Goal: Information Seeking & Learning: Find specific page/section

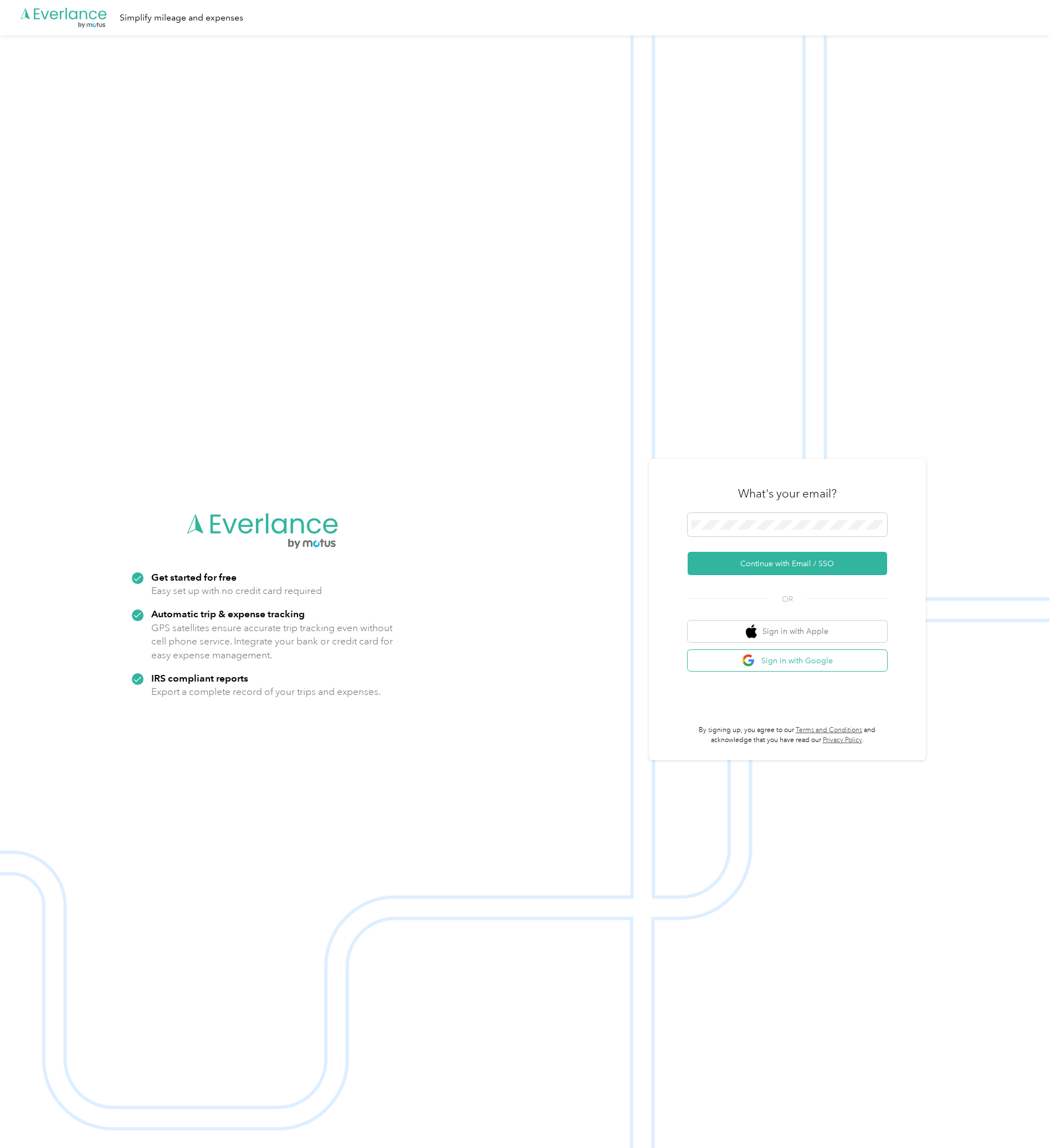
click at [794, 662] on button "Sign in with Google" at bounding box center [787, 661] width 199 height 22
click at [805, 558] on button "Continue with Email / SSO" at bounding box center [787, 563] width 199 height 23
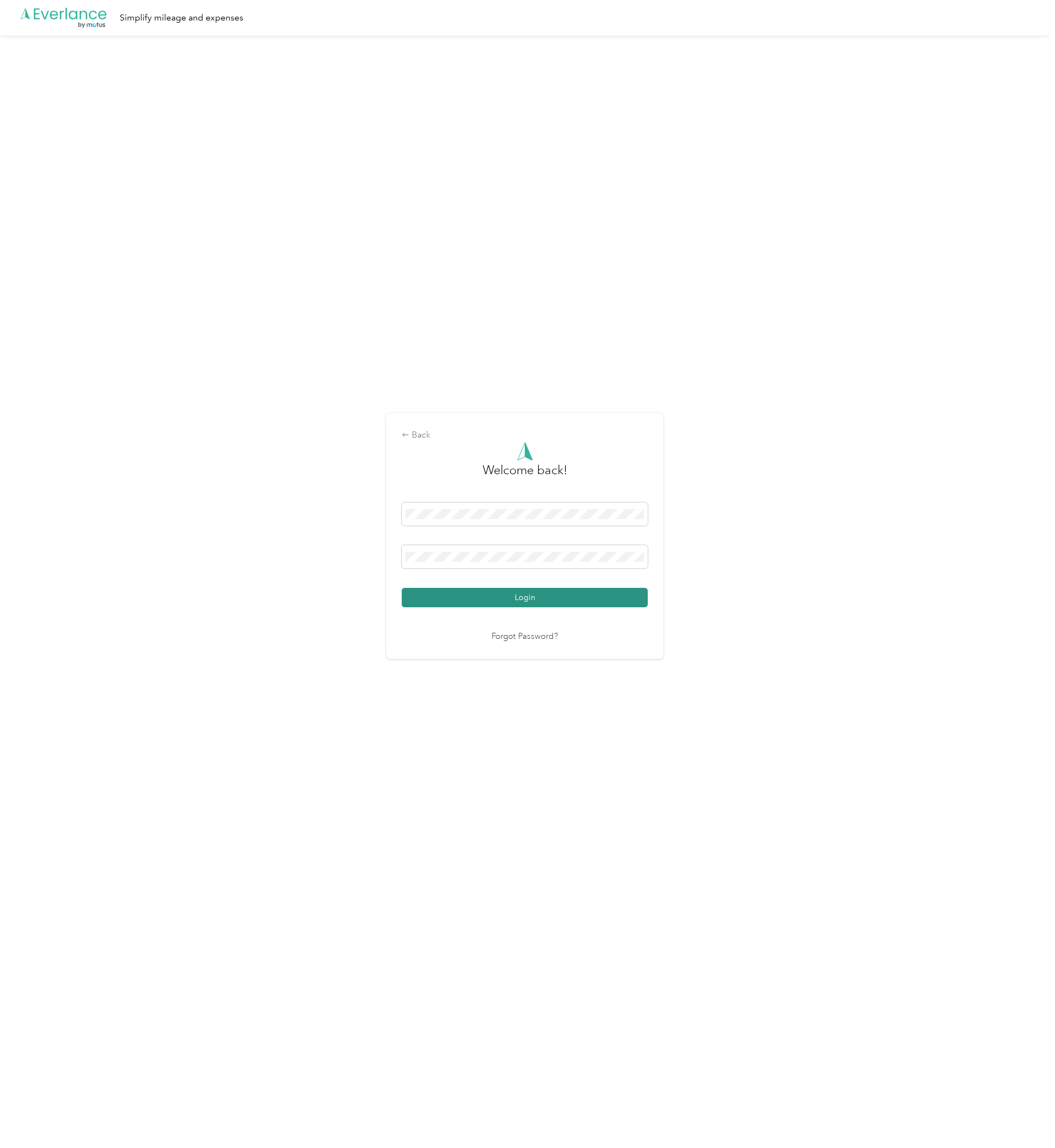
click at [508, 607] on button "Login" at bounding box center [524, 597] width 246 height 19
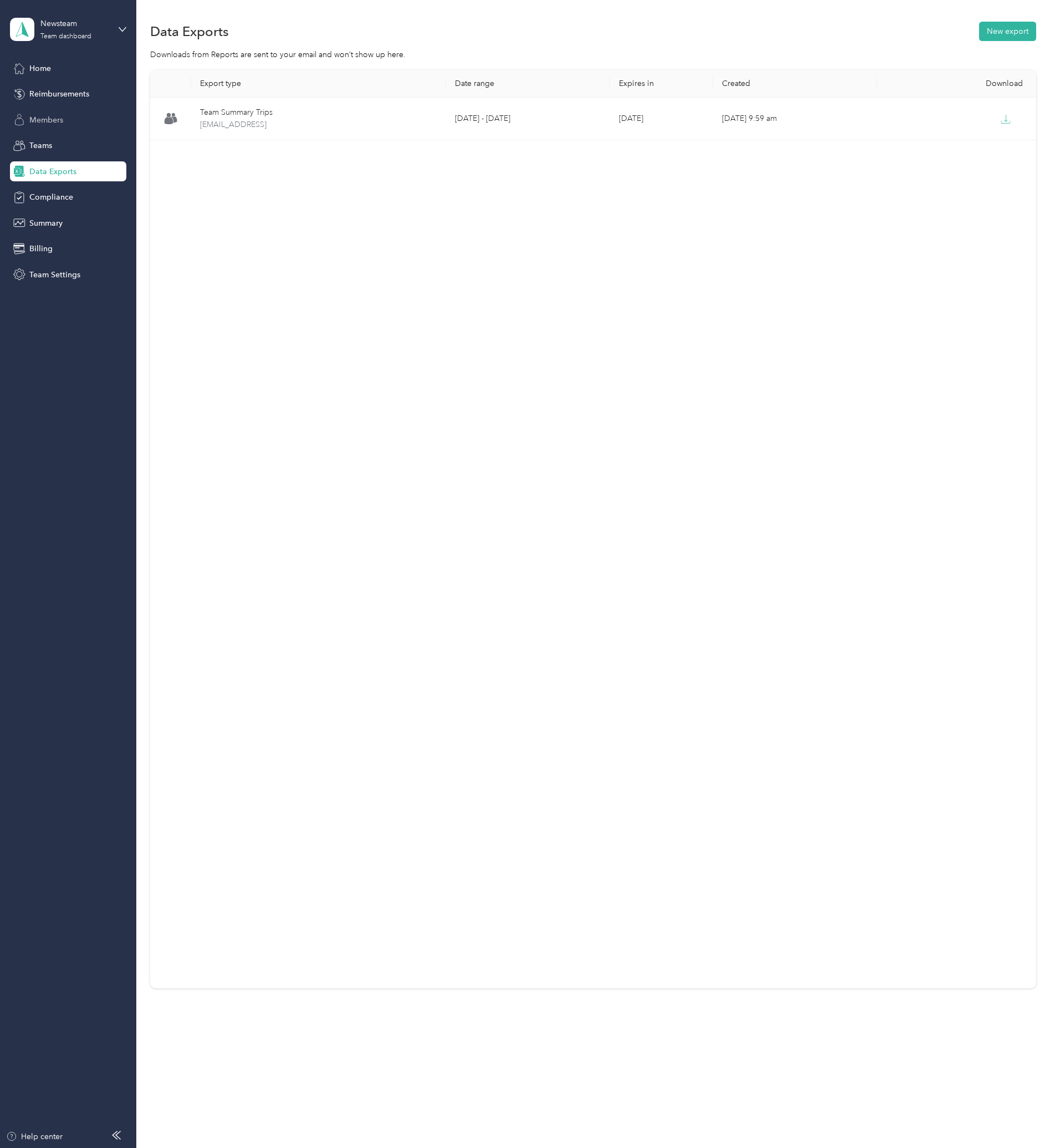
click at [38, 115] on span "Members" at bounding box center [46, 120] width 34 height 12
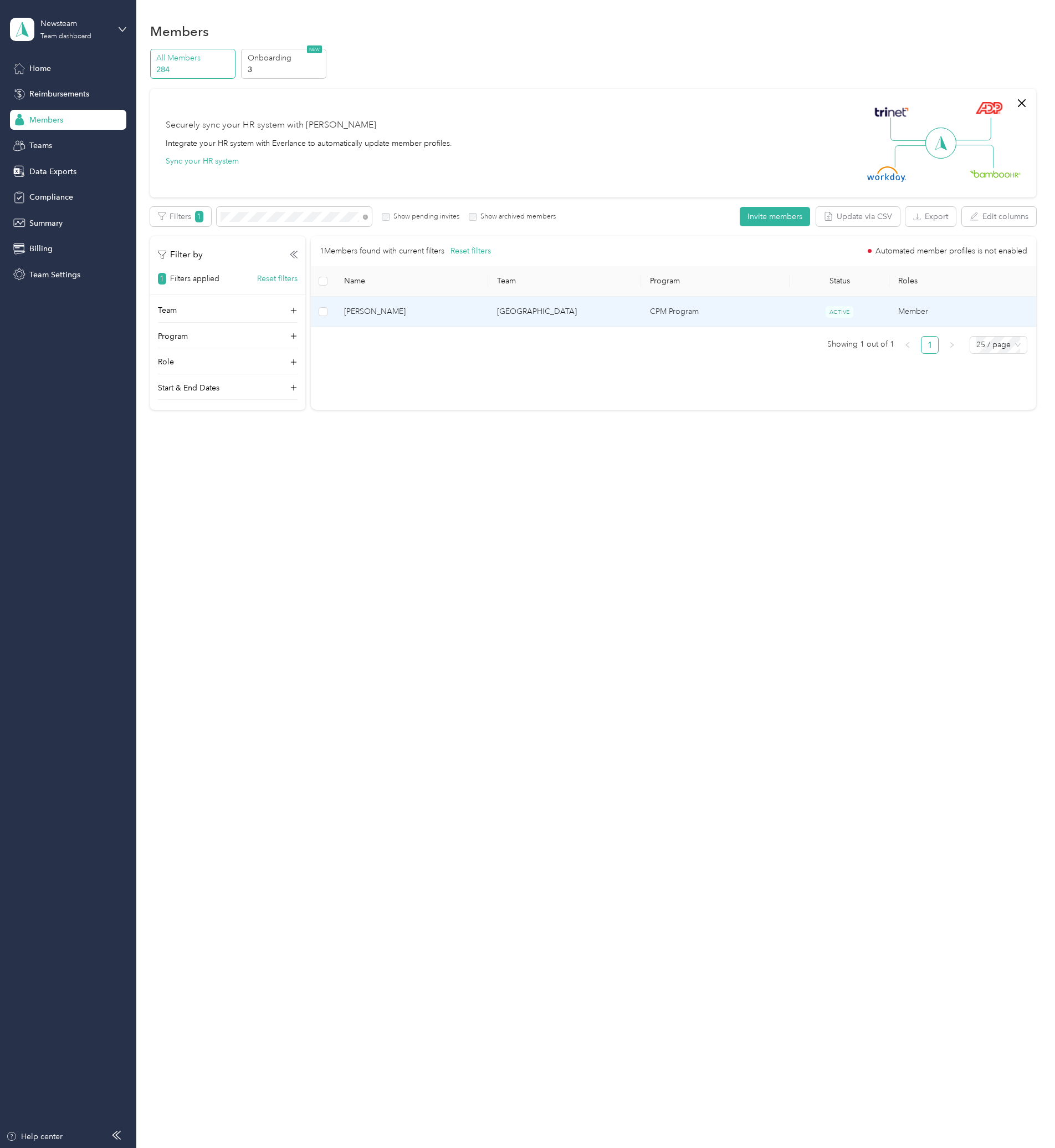
click at [439, 315] on span "[PERSON_NAME]" at bounding box center [411, 312] width 135 height 12
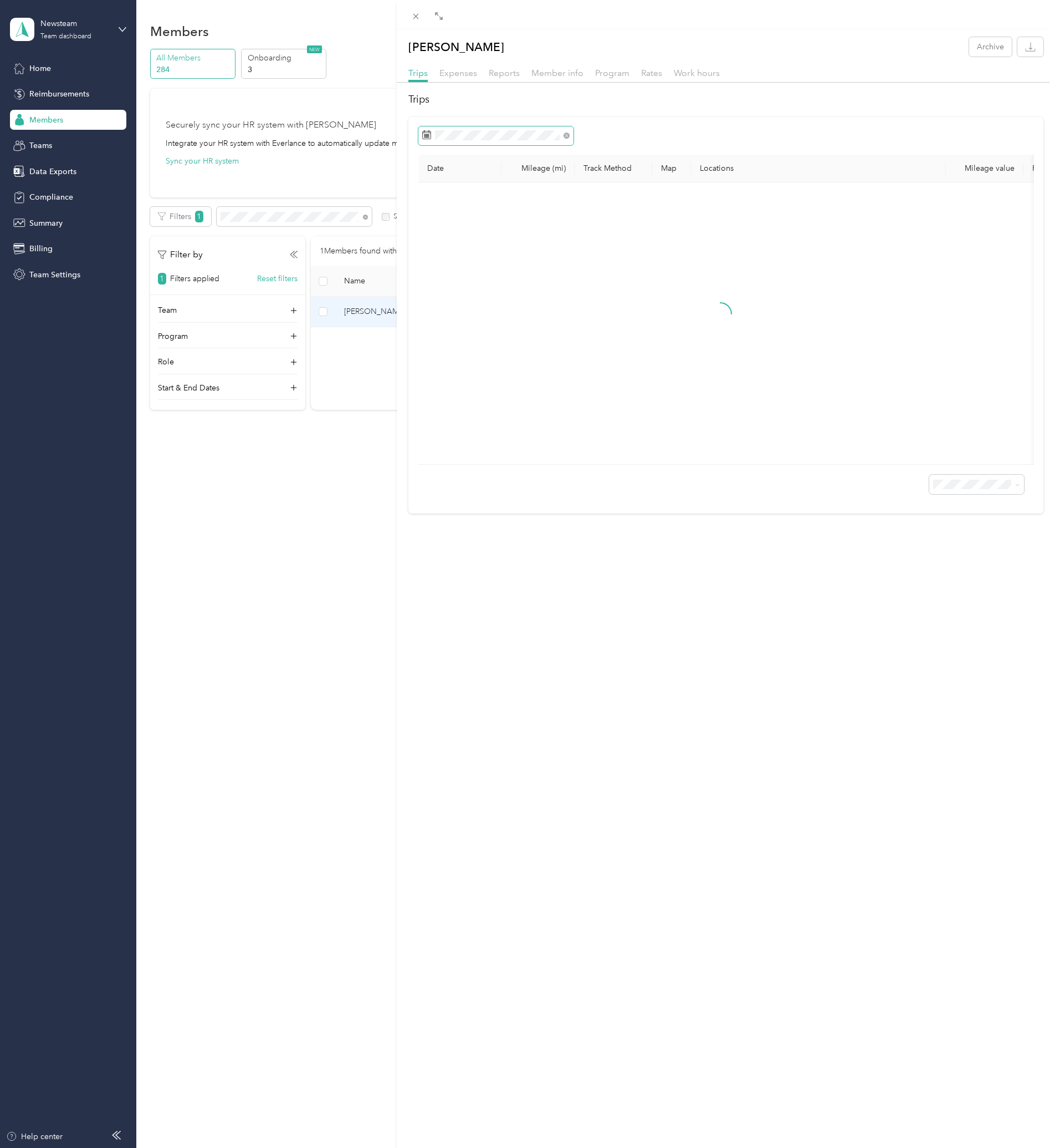
click at [548, 141] on span at bounding box center [496, 135] width 155 height 19
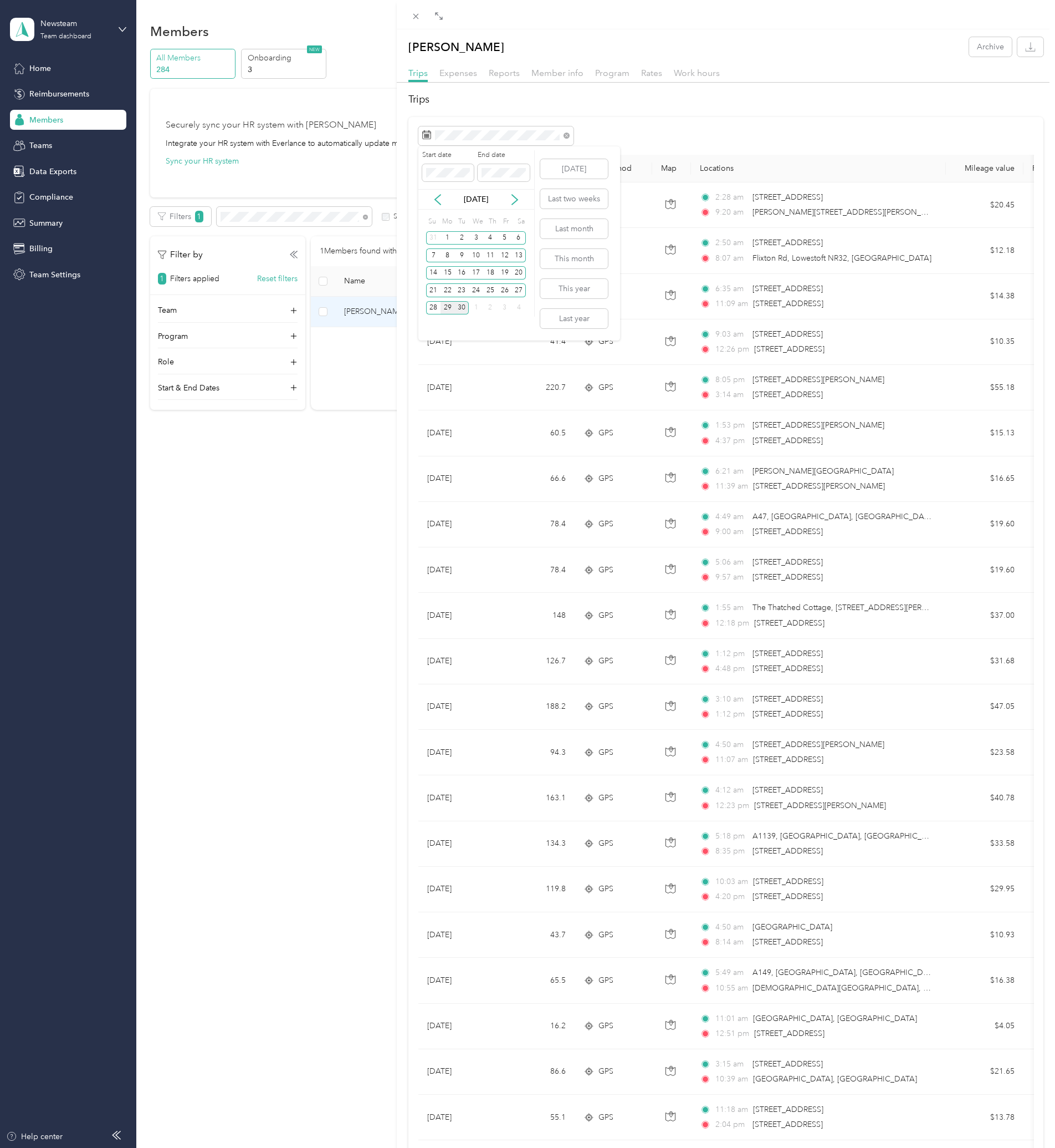
click at [448, 307] on div "29" at bounding box center [448, 308] width 14 height 14
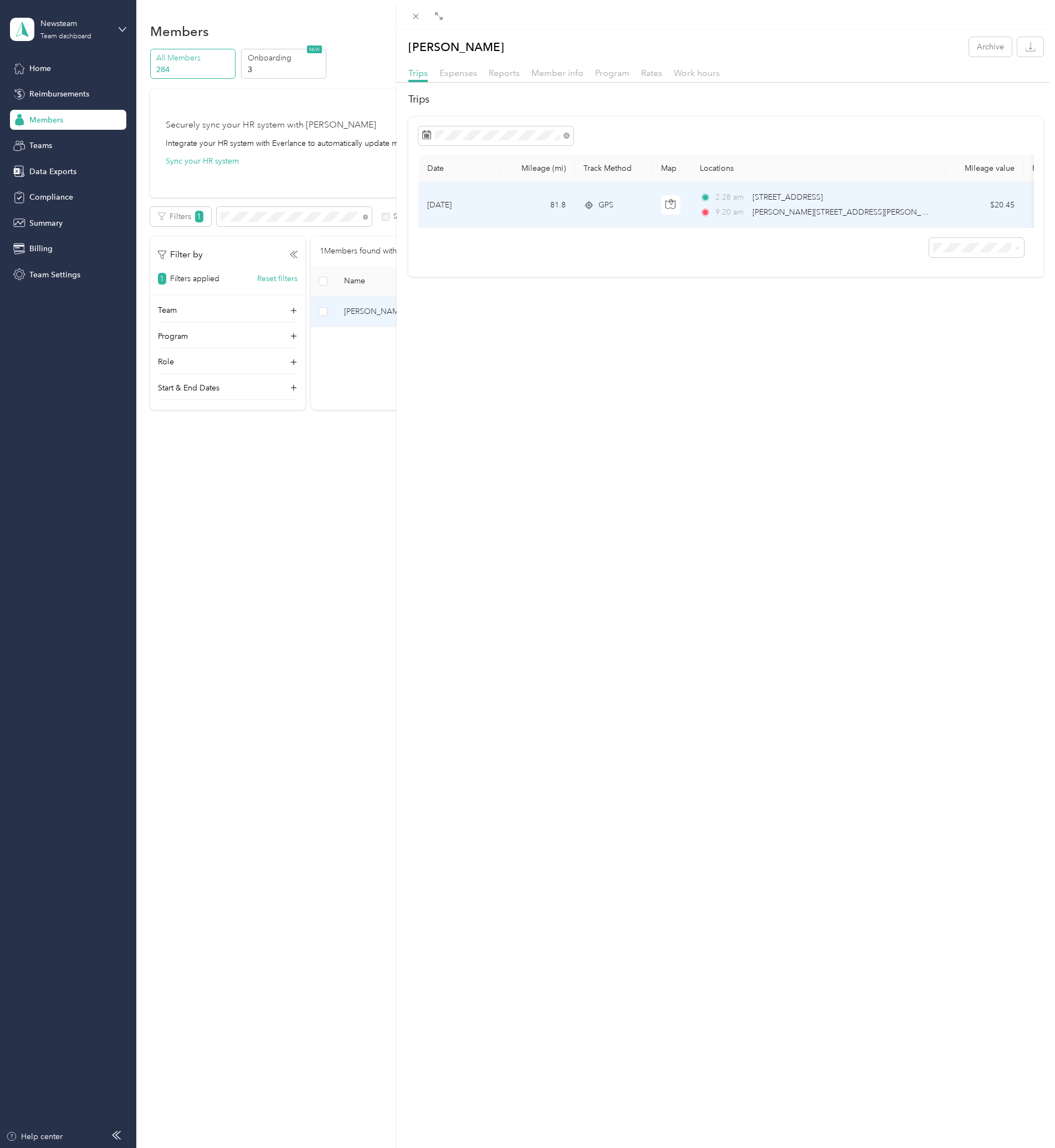
click at [781, 203] on span "[STREET_ADDRESS]" at bounding box center [788, 198] width 71 height 12
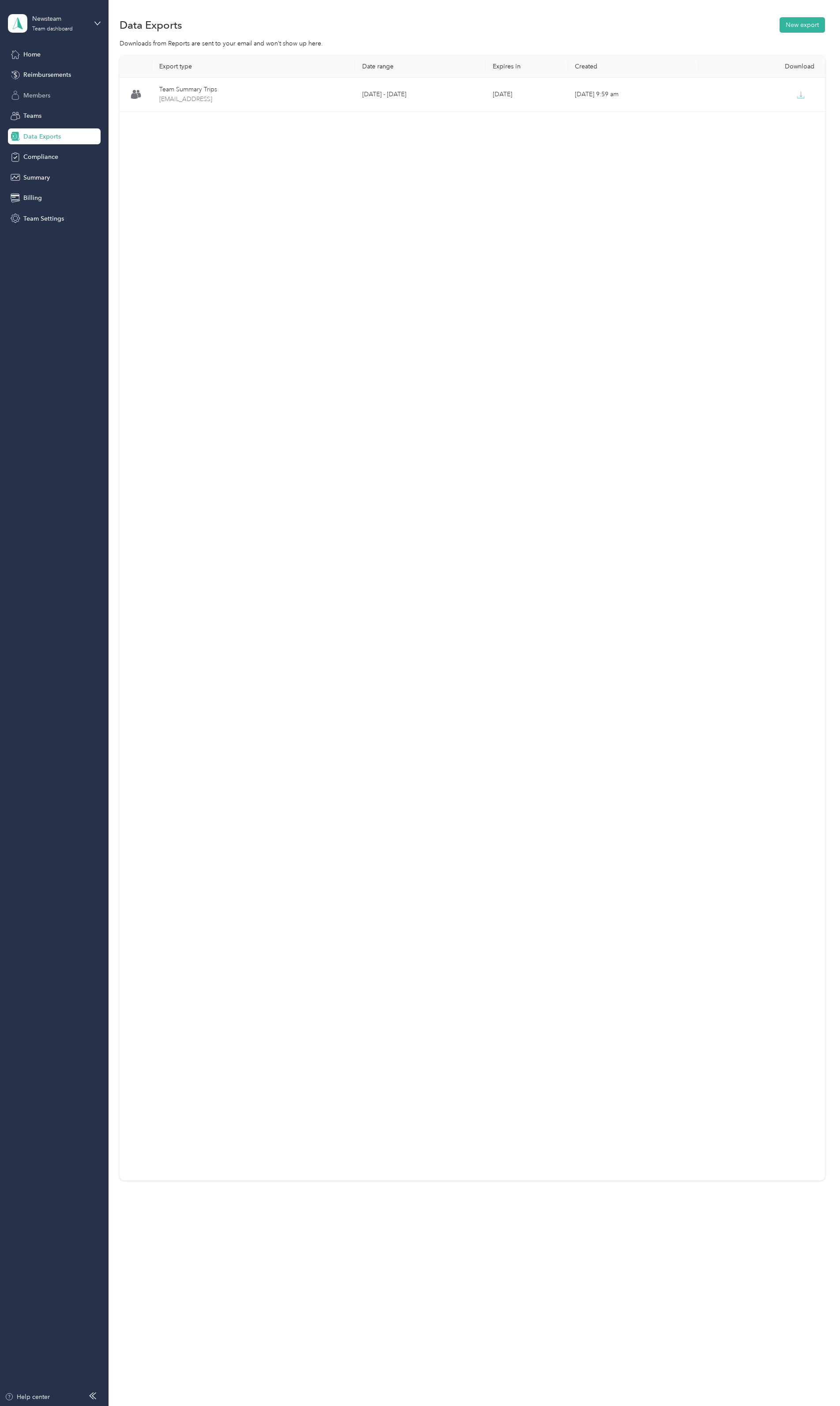
click at [25, 89] on div "Members" at bounding box center [55, 95] width 93 height 16
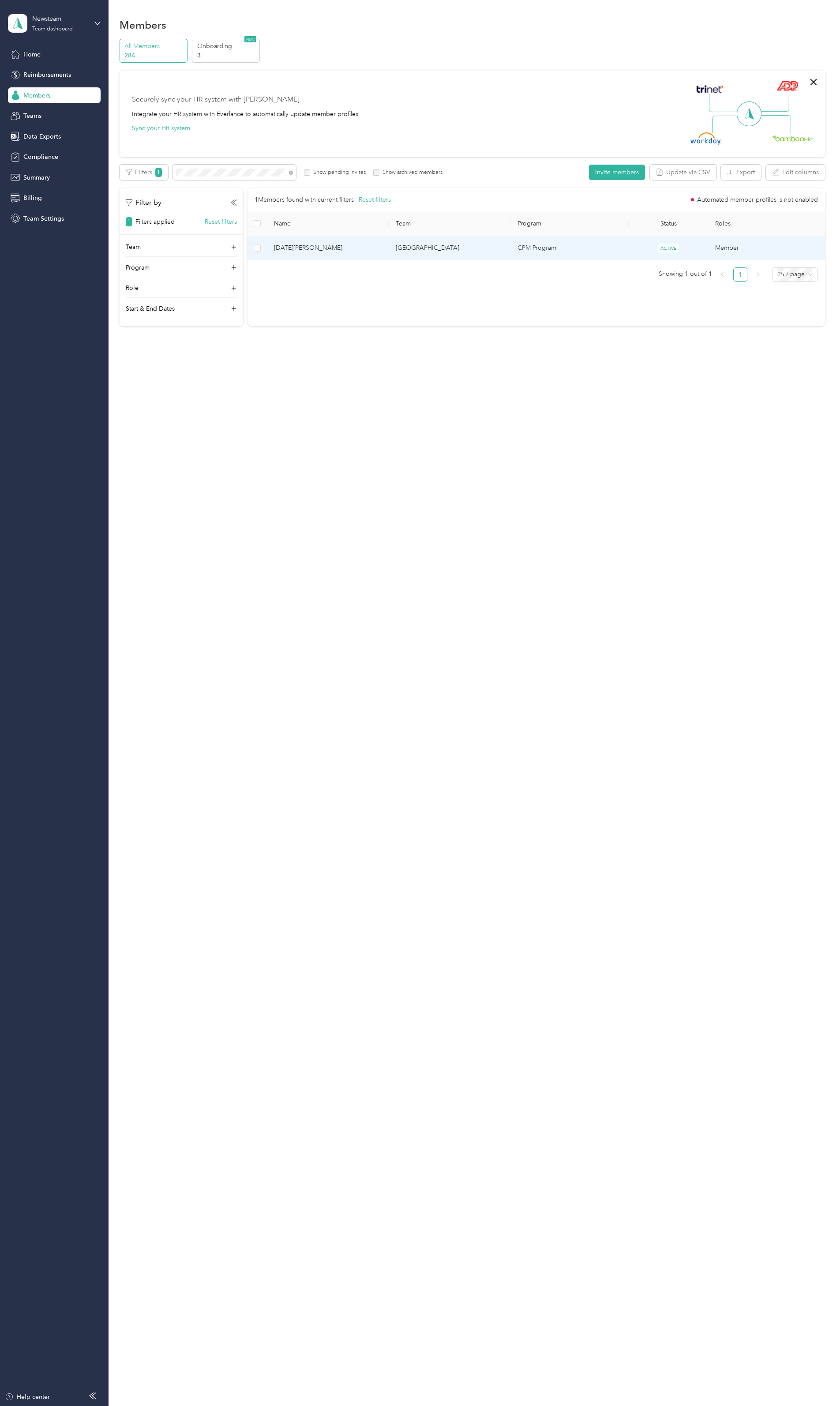
click at [305, 244] on span "Raja Neelam" at bounding box center [327, 248] width 108 height 10
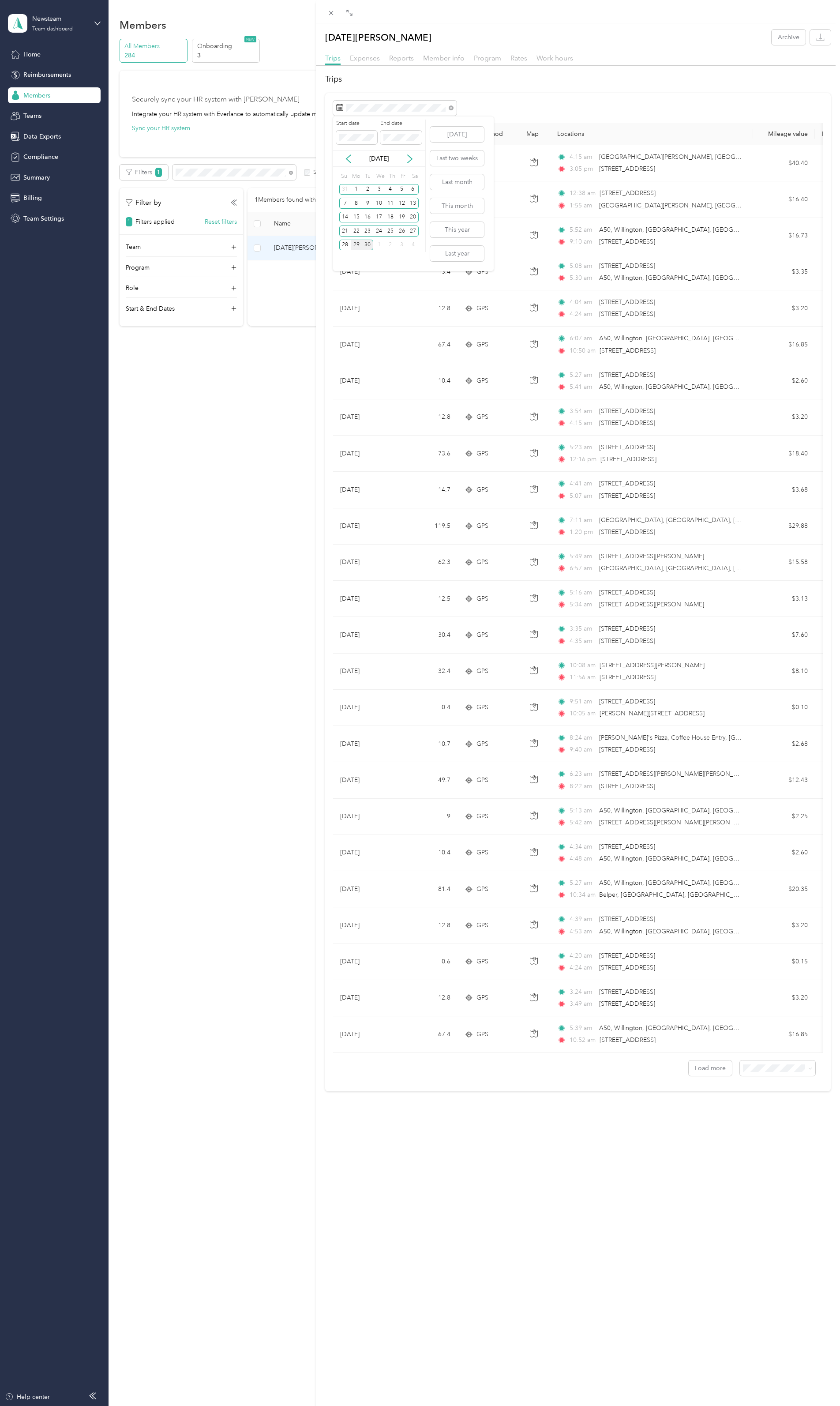
click at [357, 246] on div "29" at bounding box center [356, 245] width 11 height 11
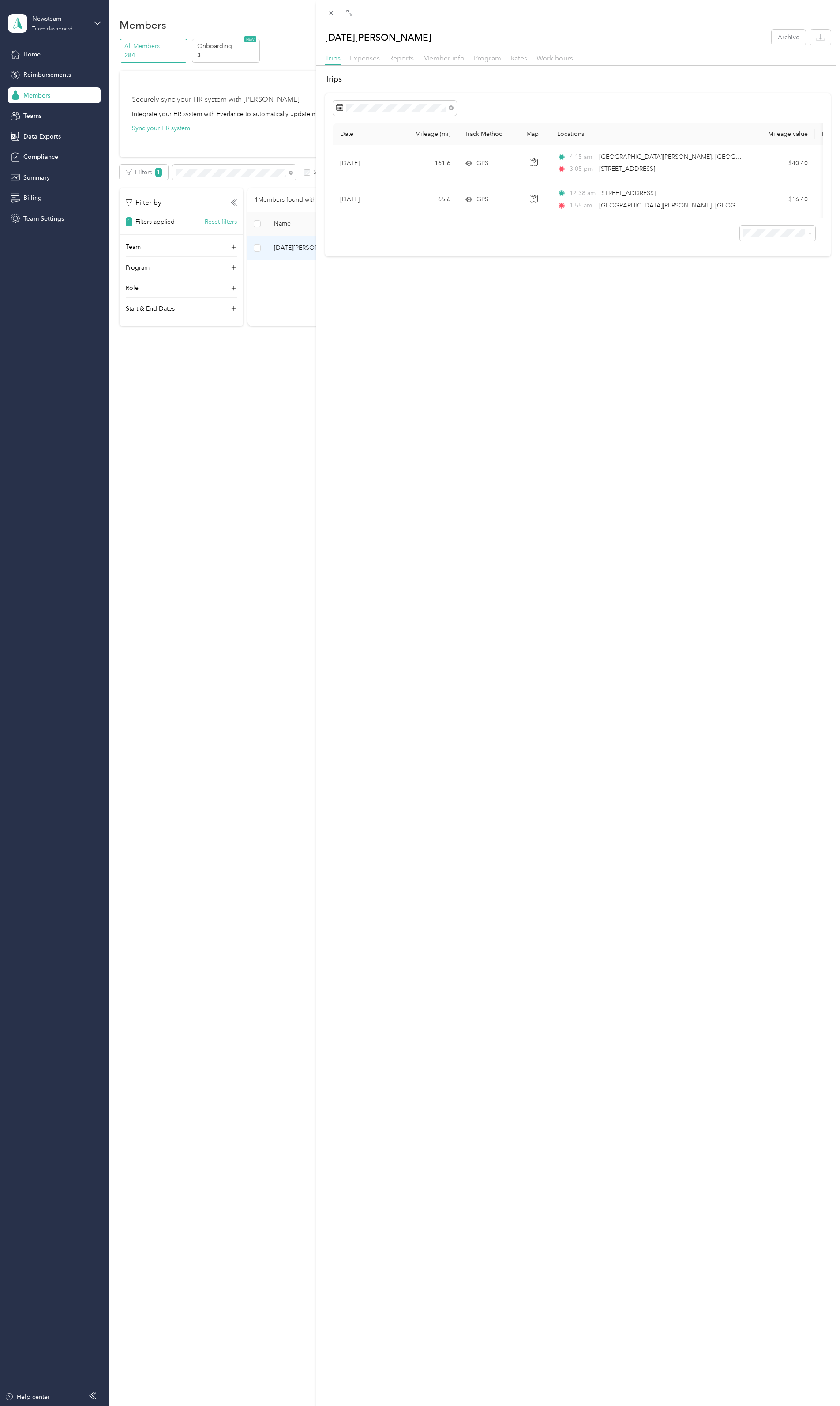
click at [498, 310] on div "Raja Neelam Archive Trips Expenses Reports Member info Program Rates Work hours…" at bounding box center [578, 726] width 525 height 1406
click at [580, 300] on div "Raja Neelam Archive Trips Expenses Reports Member info Program Rates Work hours…" at bounding box center [578, 726] width 525 height 1406
